Goal: Transaction & Acquisition: Subscribe to service/newsletter

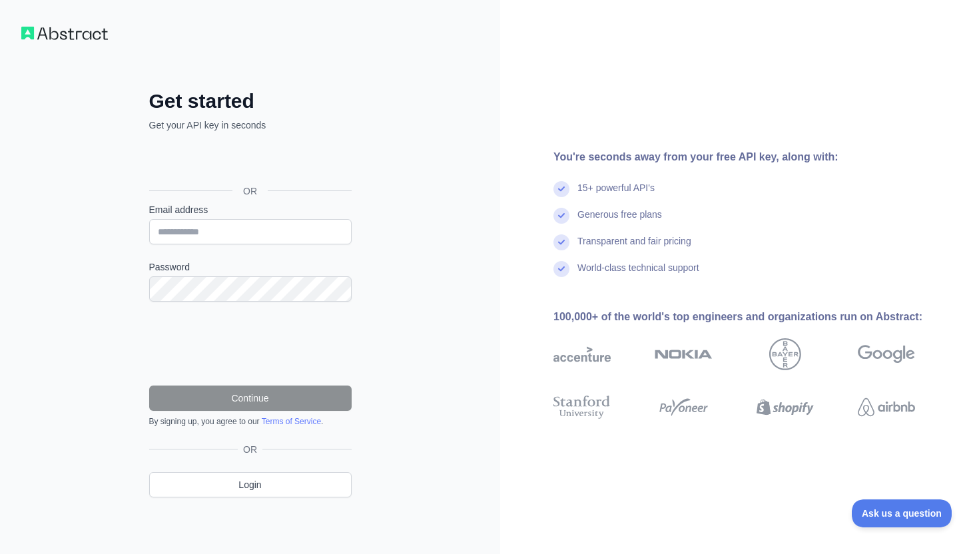
click at [551, 87] on div "You're seconds away from your free API key, along with: 15+ powerful API's Gene…" at bounding box center [739, 277] width 479 height 554
